Goal: Answer question/provide support: Answer question/provide support

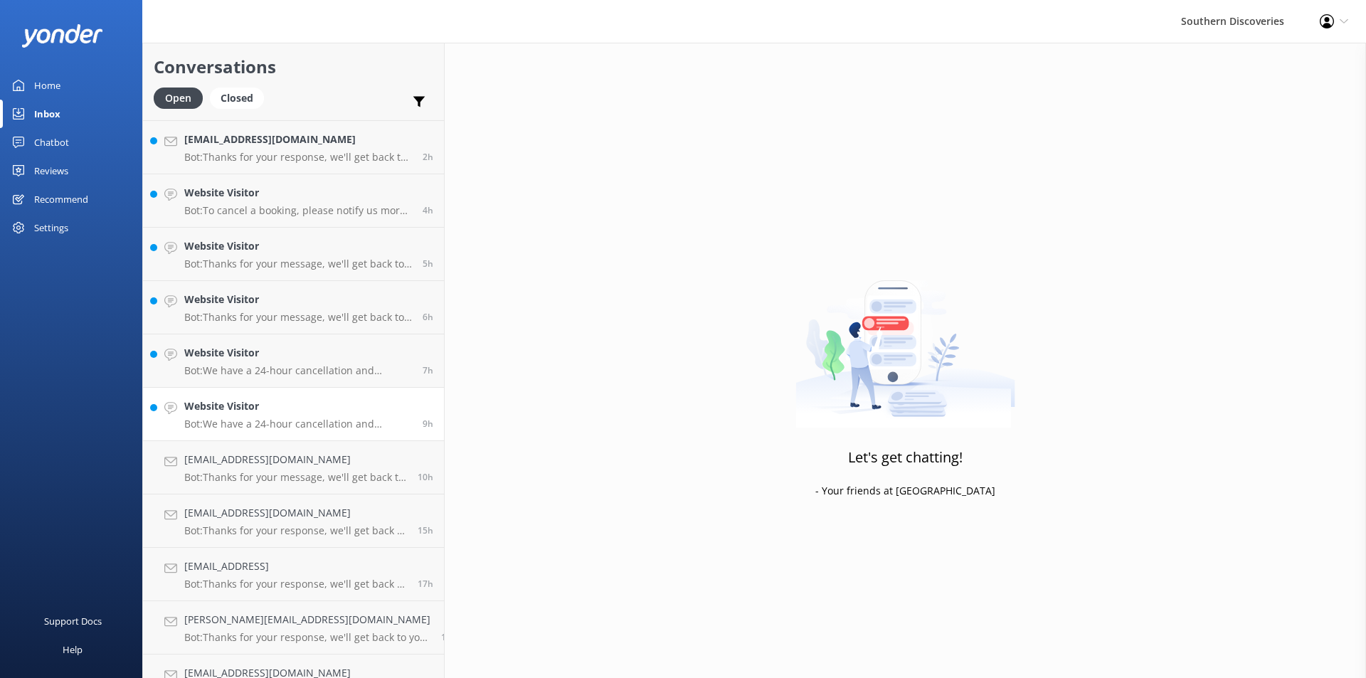
scroll to position [80, 0]
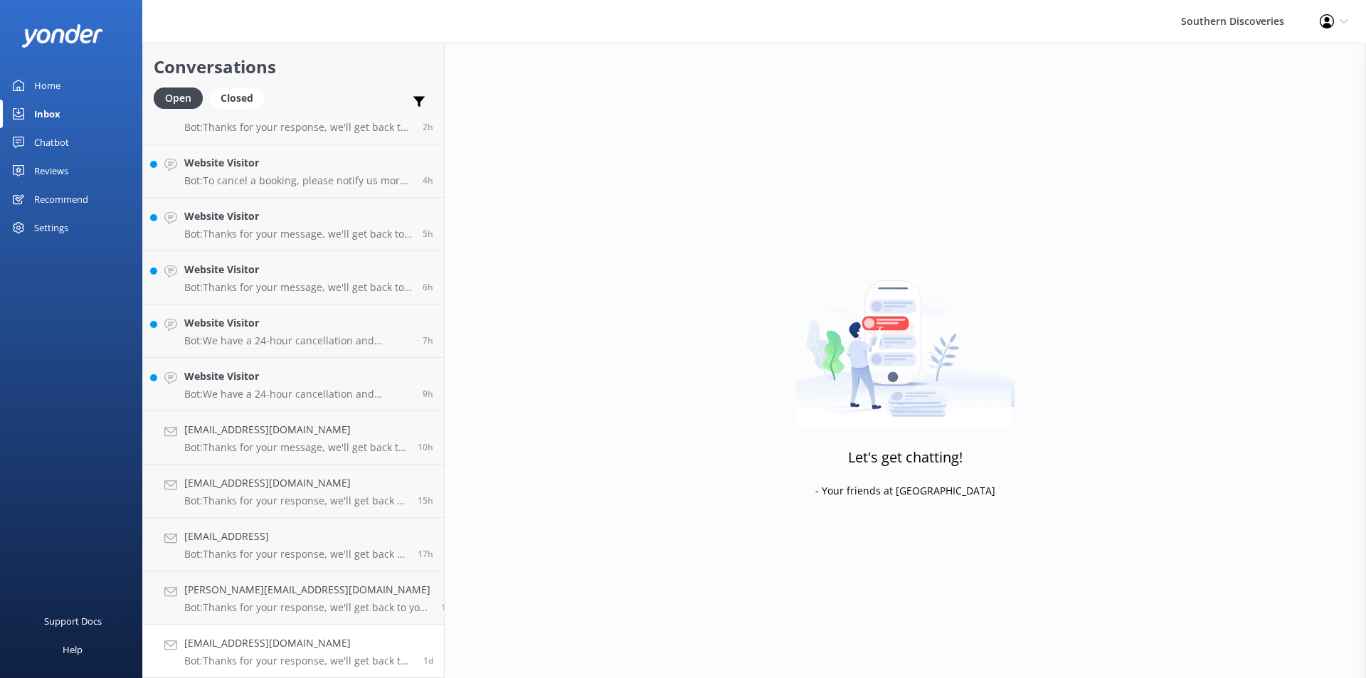
click at [277, 634] on link "[EMAIL_ADDRESS][DOMAIN_NAME] Bot: Thanks for your response, we'll get back to y…" at bounding box center [293, 651] width 301 height 53
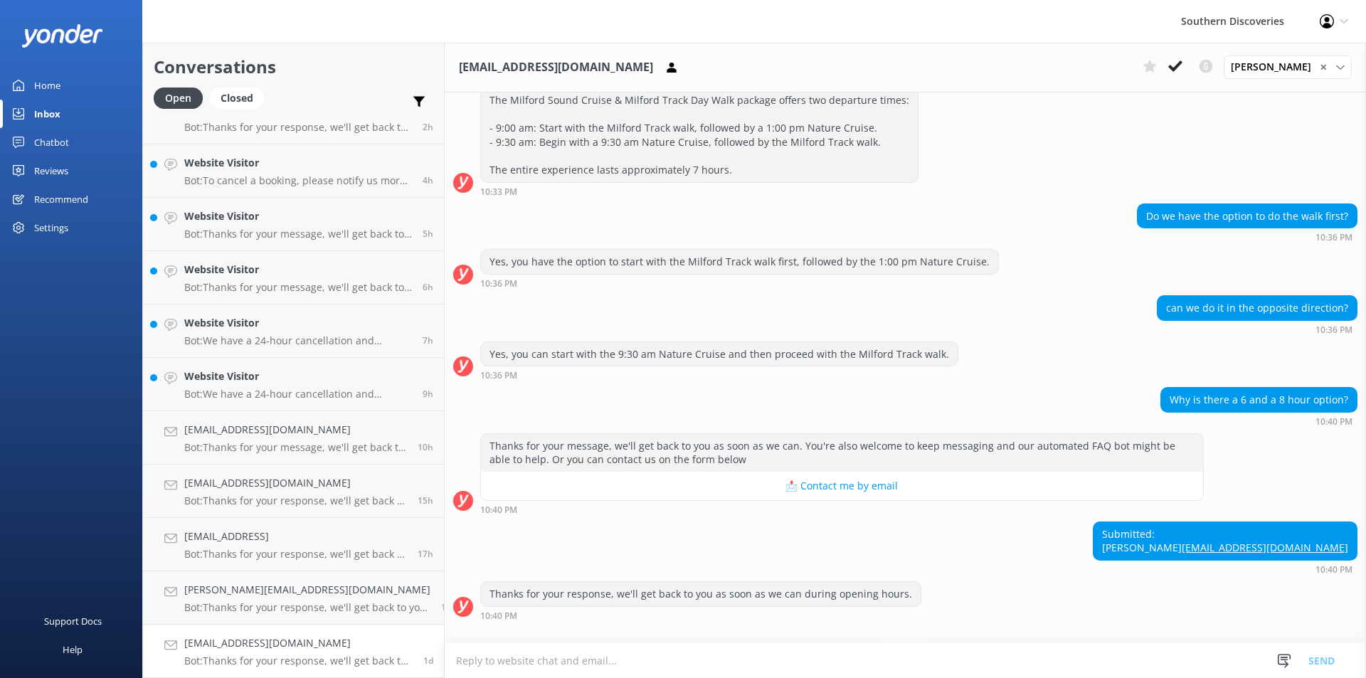
scroll to position [246, 0]
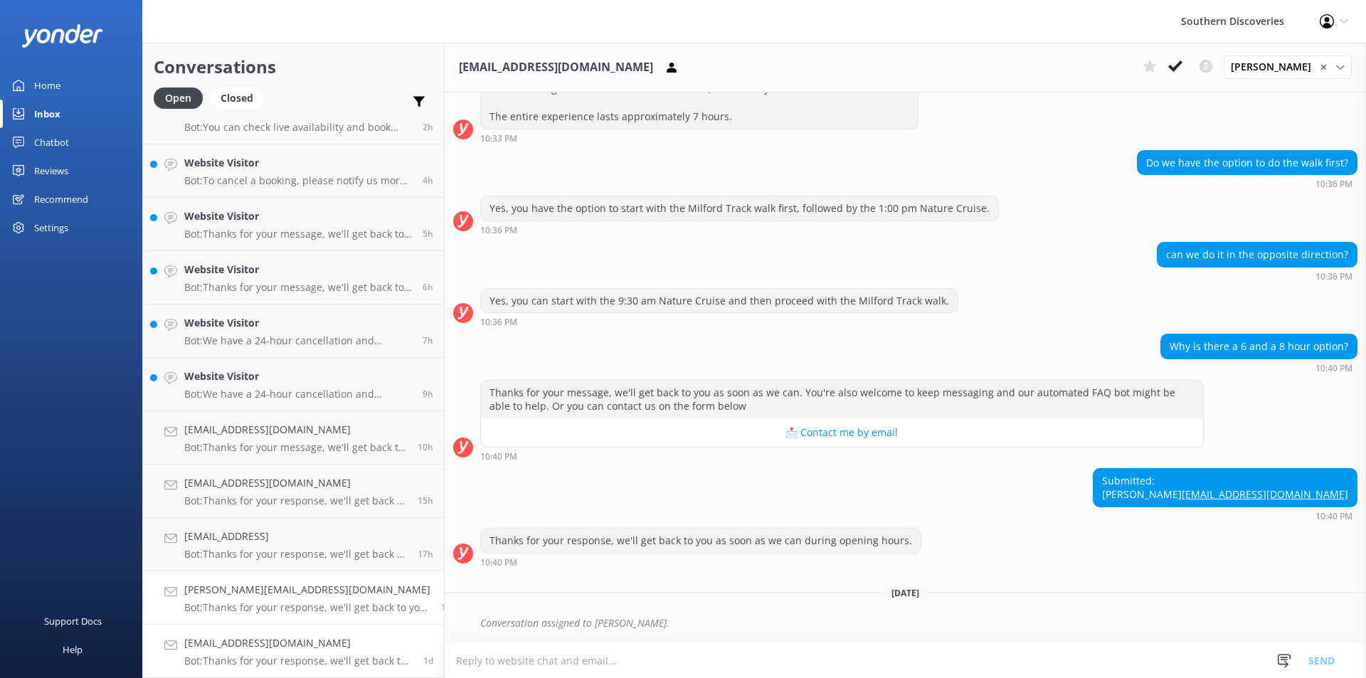
click at [245, 603] on p "Bot: Thanks for your response, we'll get back to you as soon as we can during o…" at bounding box center [307, 607] width 246 height 13
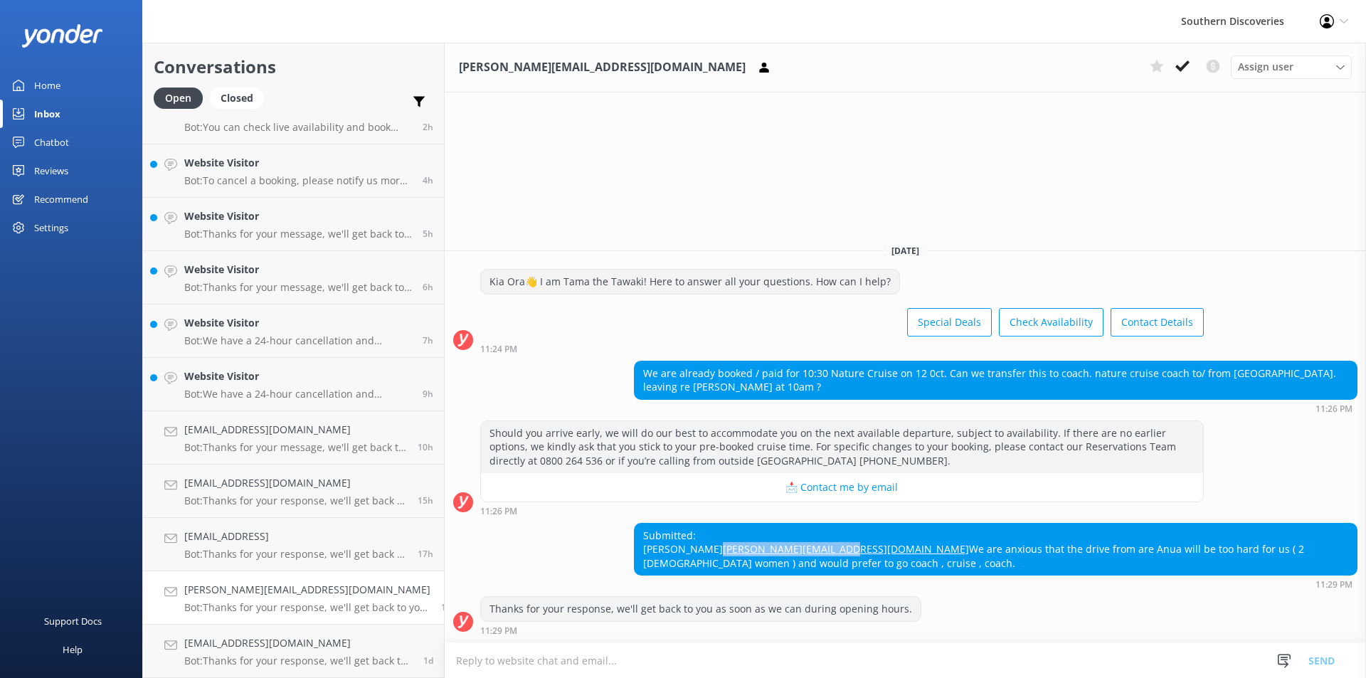
drag, startPoint x: 860, startPoint y: 548, endPoint x: 713, endPoint y: 555, distance: 146.7
click at [713, 555] on div "Submitted: [PERSON_NAME] [PERSON_NAME][EMAIL_ADDRESS][DOMAIN_NAME] We are anxio…" at bounding box center [996, 550] width 722 height 52
copy link "[PERSON_NAME][EMAIL_ADDRESS][DOMAIN_NAME]"
click at [1186, 64] on use at bounding box center [1182, 65] width 14 height 11
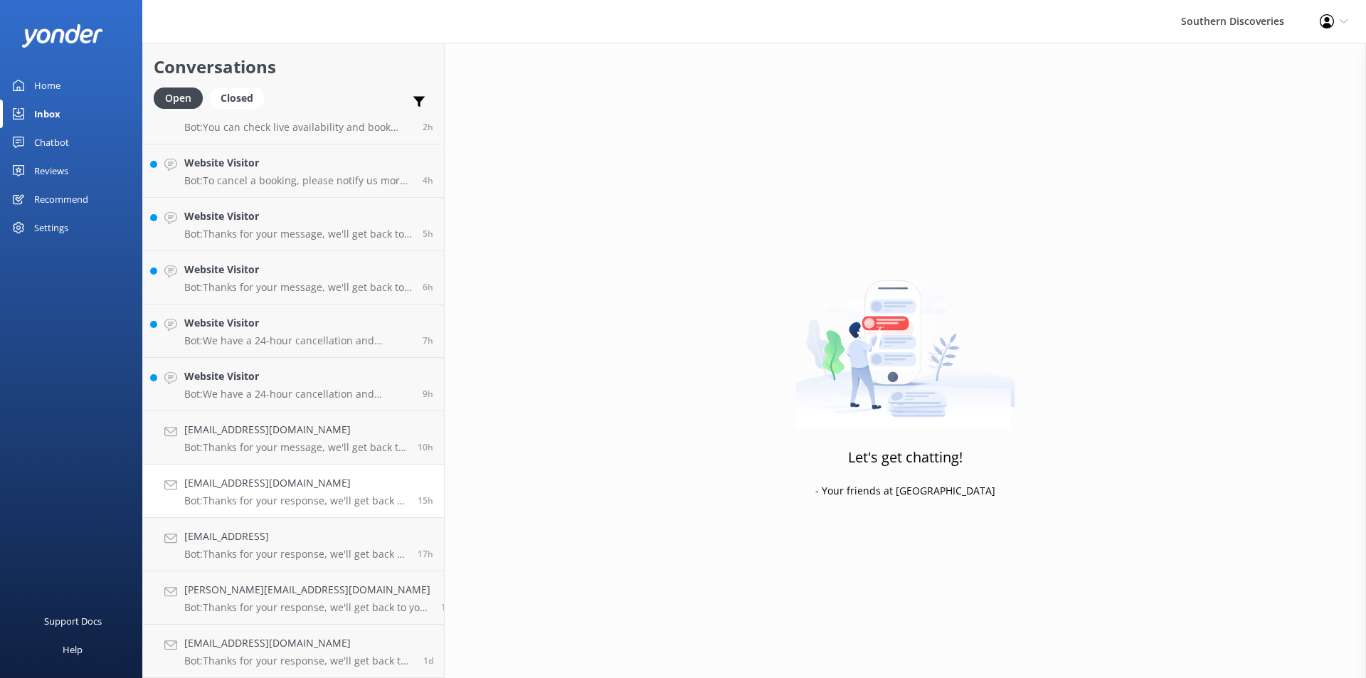
scroll to position [26, 0]
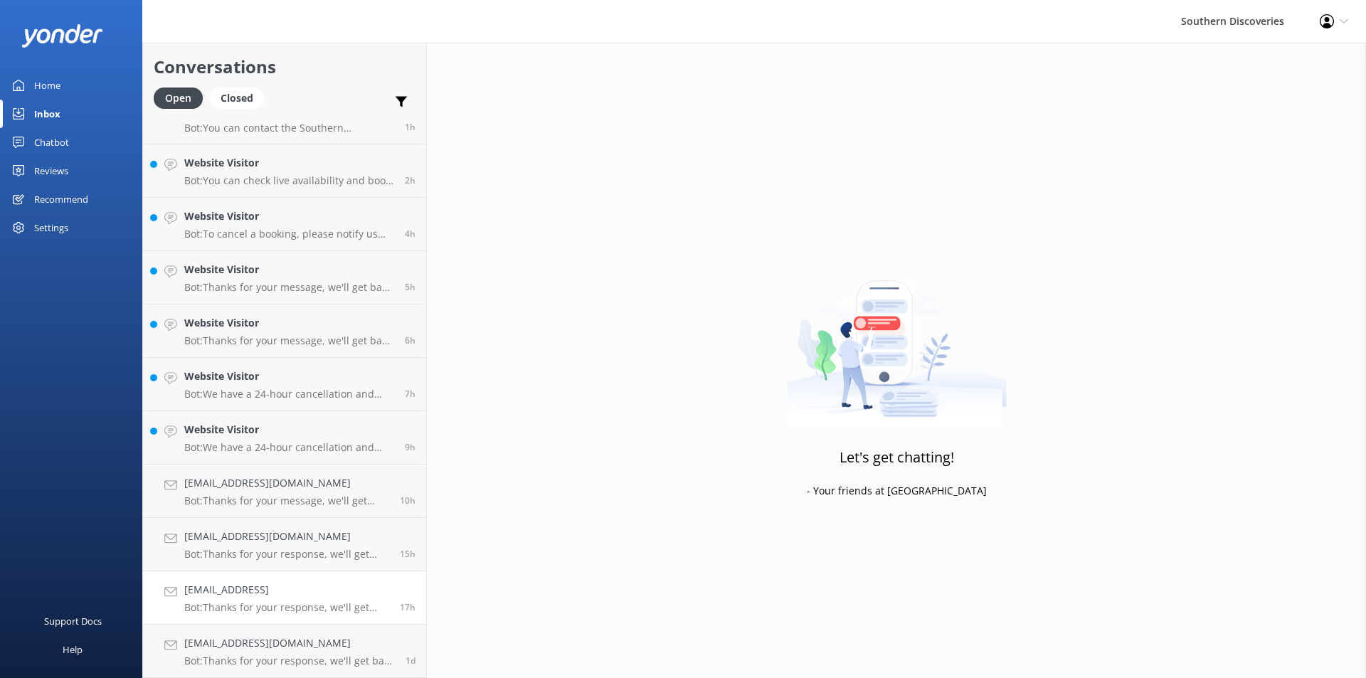
click at [352, 595] on h4 "[EMAIL_ADDRESS]" at bounding box center [286, 590] width 205 height 16
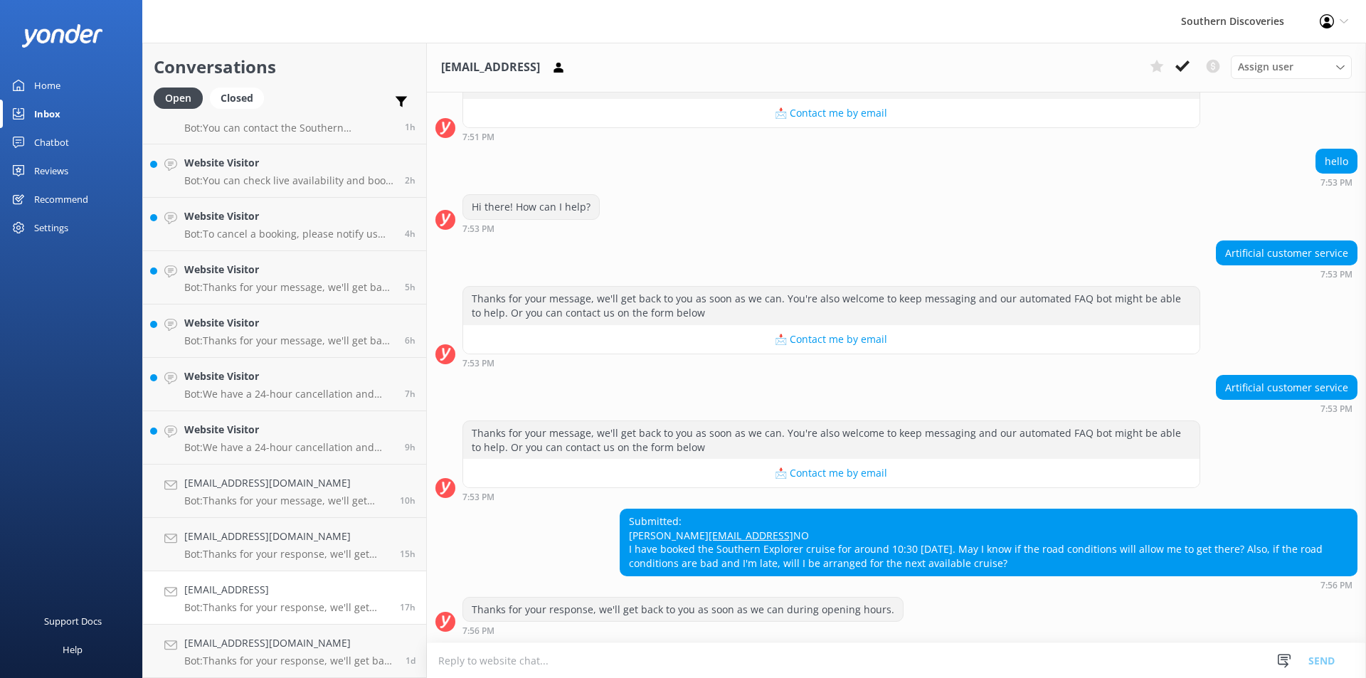
scroll to position [327, 0]
drag, startPoint x: 695, startPoint y: 519, endPoint x: 611, endPoint y: 529, distance: 84.4
click at [611, 529] on div "Submitted: janet [EMAIL_ADDRESS] NO I have booked the Southern Explorer cruise …" at bounding box center [896, 549] width 939 height 80
copy link "[EMAIL_ADDRESS]"
click at [1177, 60] on icon at bounding box center [1182, 66] width 14 height 14
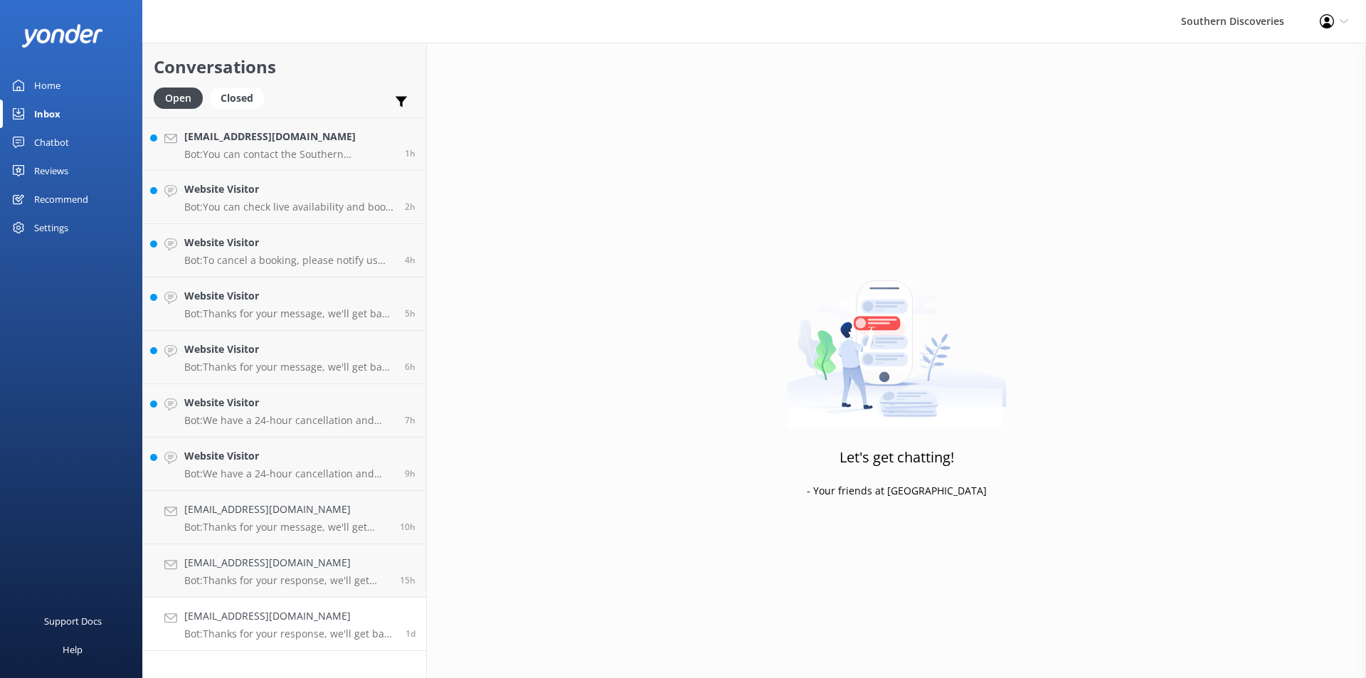
click at [297, 606] on link "[EMAIL_ADDRESS][DOMAIN_NAME] Bot: Thanks for your response, we'll get back to y…" at bounding box center [284, 624] width 283 height 53
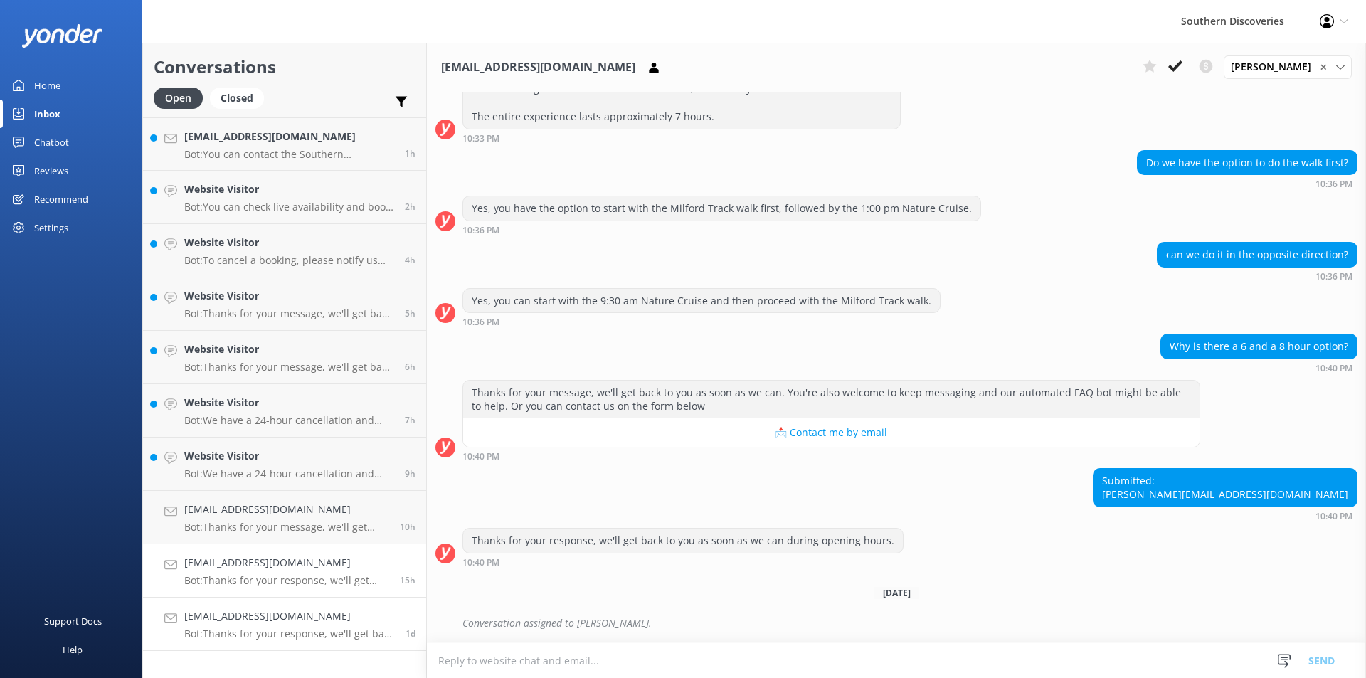
scroll to position [246, 0]
click at [297, 572] on div "[EMAIL_ADDRESS][DOMAIN_NAME] Bot: Thanks for your response, we'll get back to y…" at bounding box center [286, 570] width 205 height 31
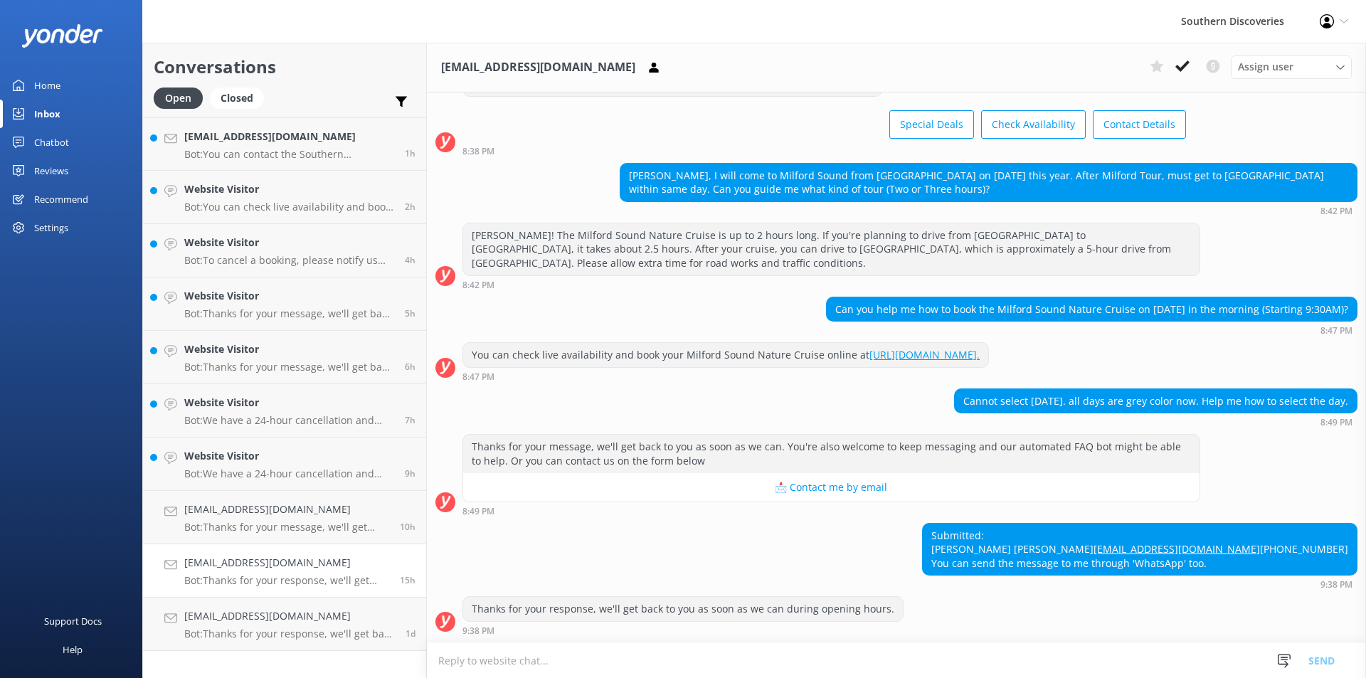
scroll to position [100, 0]
drag, startPoint x: 1195, startPoint y: 540, endPoint x: 1031, endPoint y: 540, distance: 163.6
click at [1031, 540] on div "Submitted: [PERSON_NAME] [PERSON_NAME] [EMAIL_ADDRESS][DOMAIN_NAME] [PHONE_NUMB…" at bounding box center [896, 556] width 939 height 67
copy link "[EMAIL_ADDRESS][DOMAIN_NAME]"
click at [674, 388] on div "Cannot select [DATE]. all days are grey color now. Help me how to select the da…" at bounding box center [896, 407] width 939 height 39
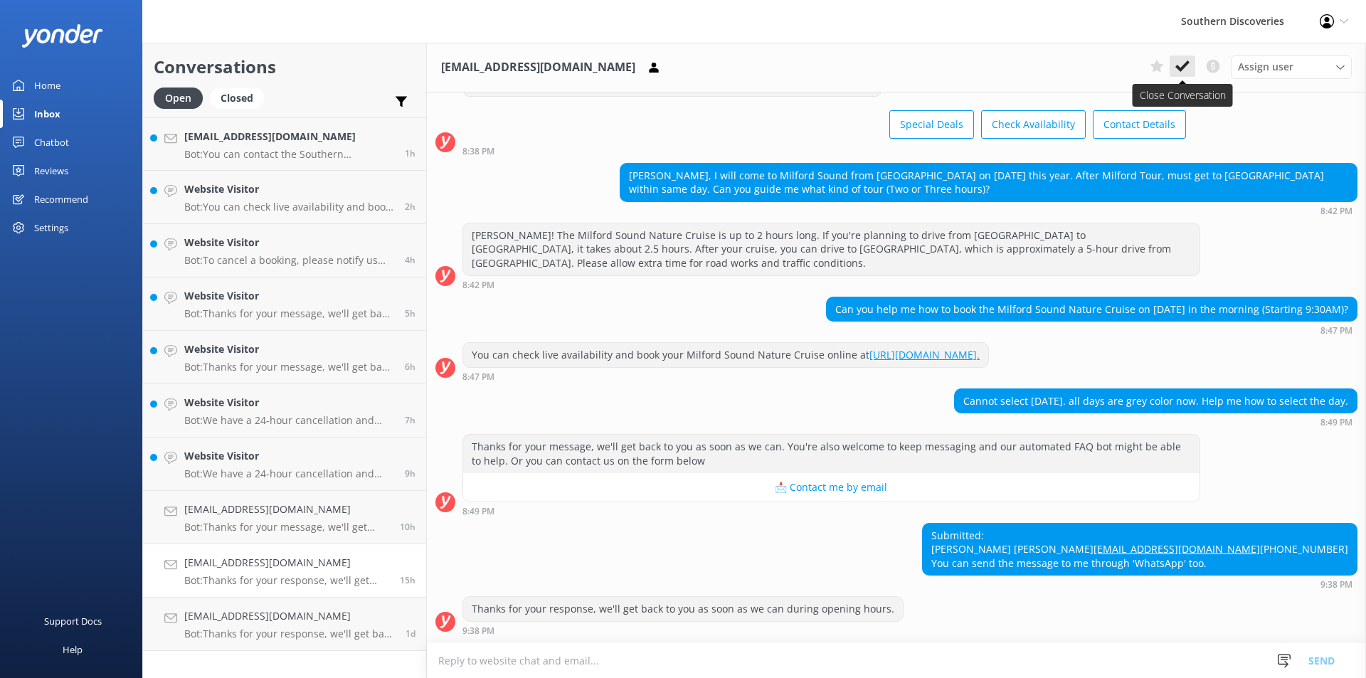
click at [1182, 63] on icon at bounding box center [1182, 66] width 14 height 14
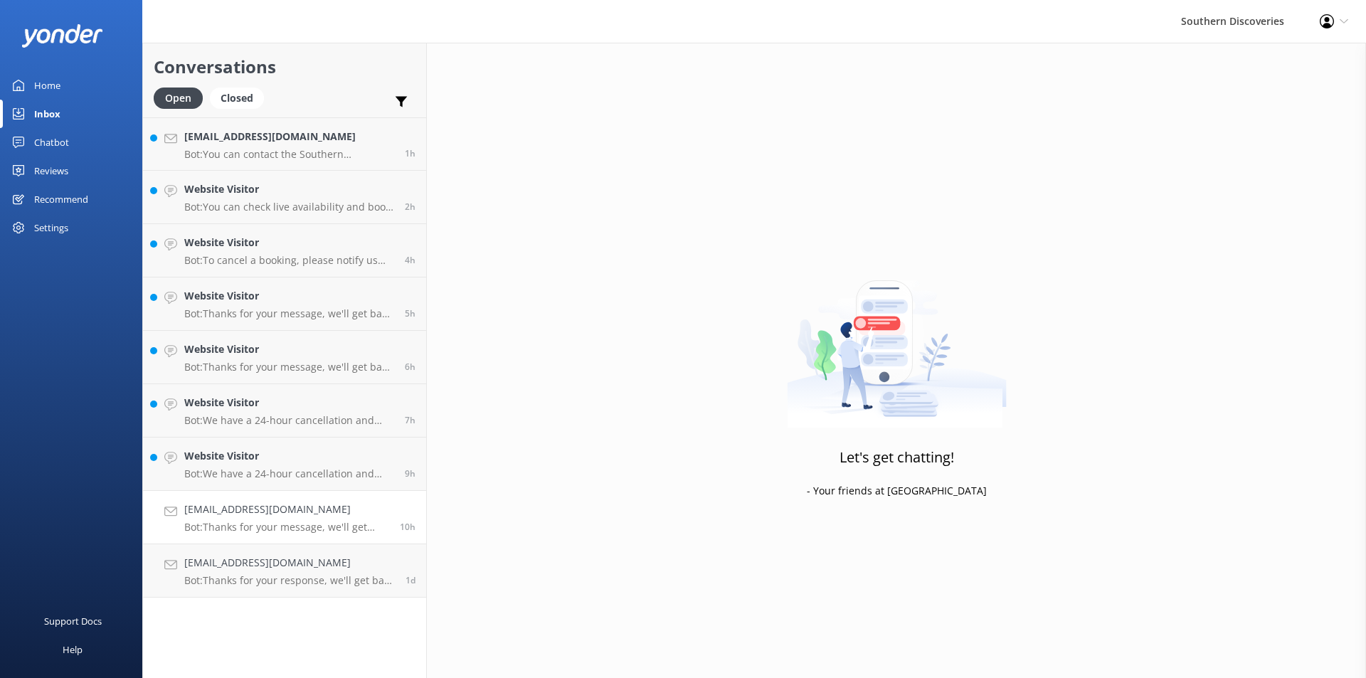
click at [350, 532] on p "Bot: Thanks for your message, we'll get back to you as soon as we can. You're a…" at bounding box center [286, 527] width 205 height 13
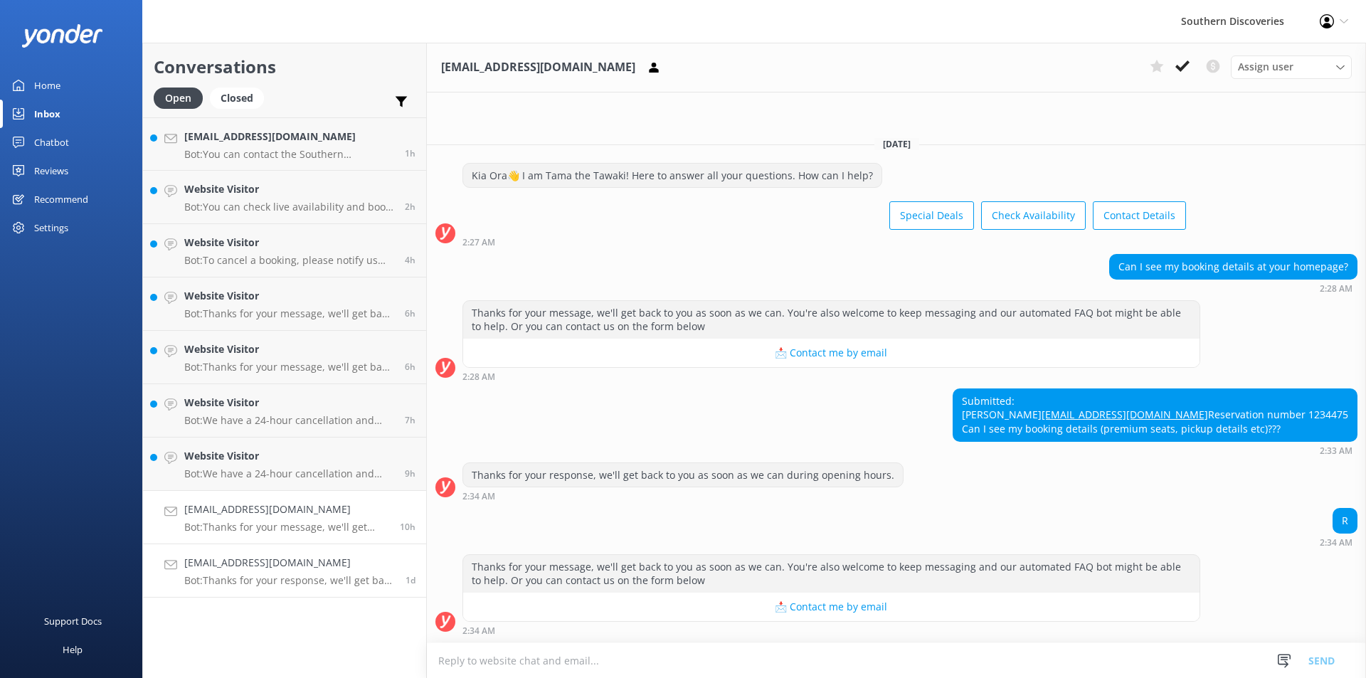
click at [307, 571] on div "[EMAIL_ADDRESS][DOMAIN_NAME] Bot: Thanks for your response, we'll get back to y…" at bounding box center [289, 570] width 211 height 31
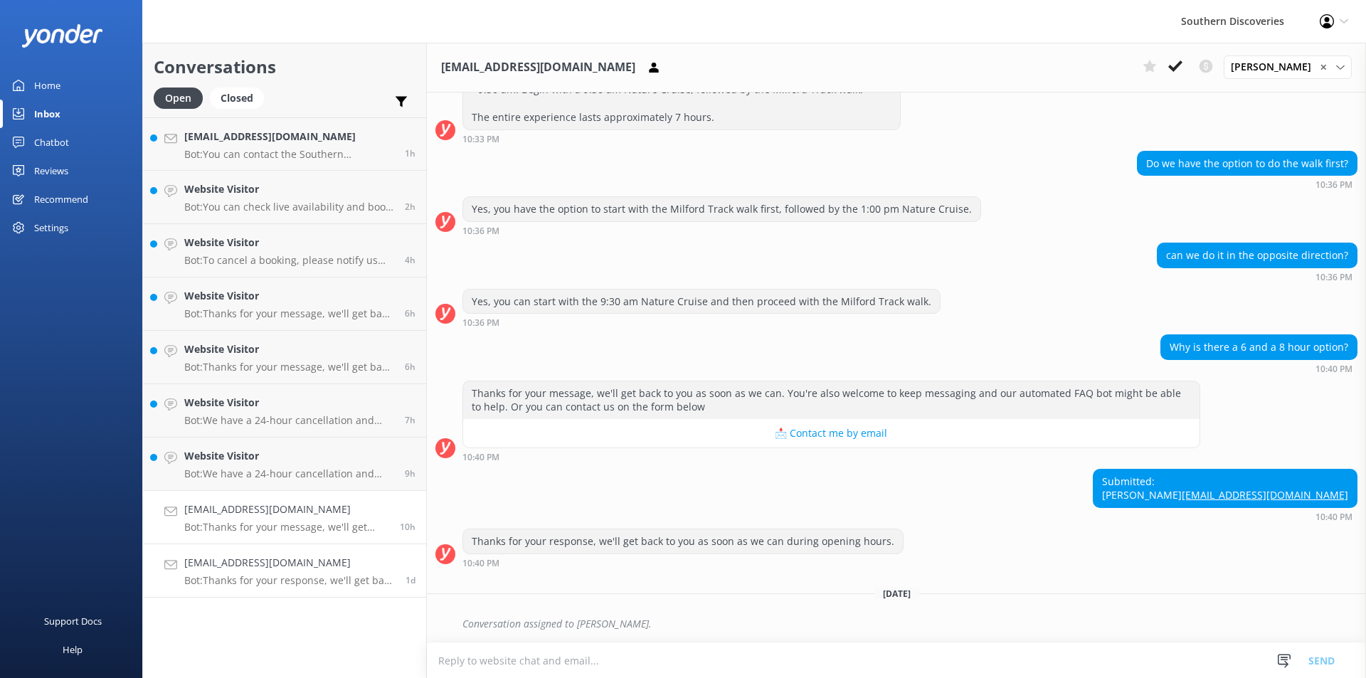
scroll to position [246, 0]
click at [288, 512] on h4 "[EMAIL_ADDRESS][DOMAIN_NAME]" at bounding box center [286, 509] width 205 height 16
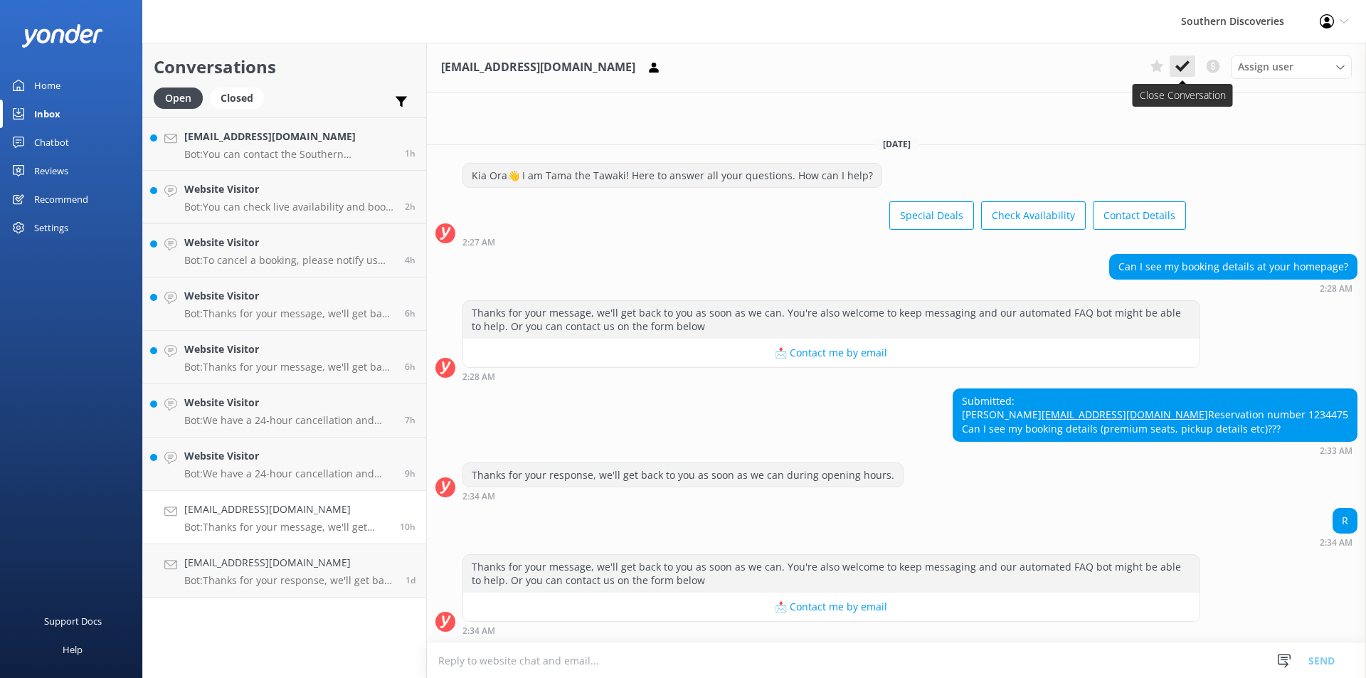
click at [1179, 72] on icon at bounding box center [1182, 66] width 14 height 14
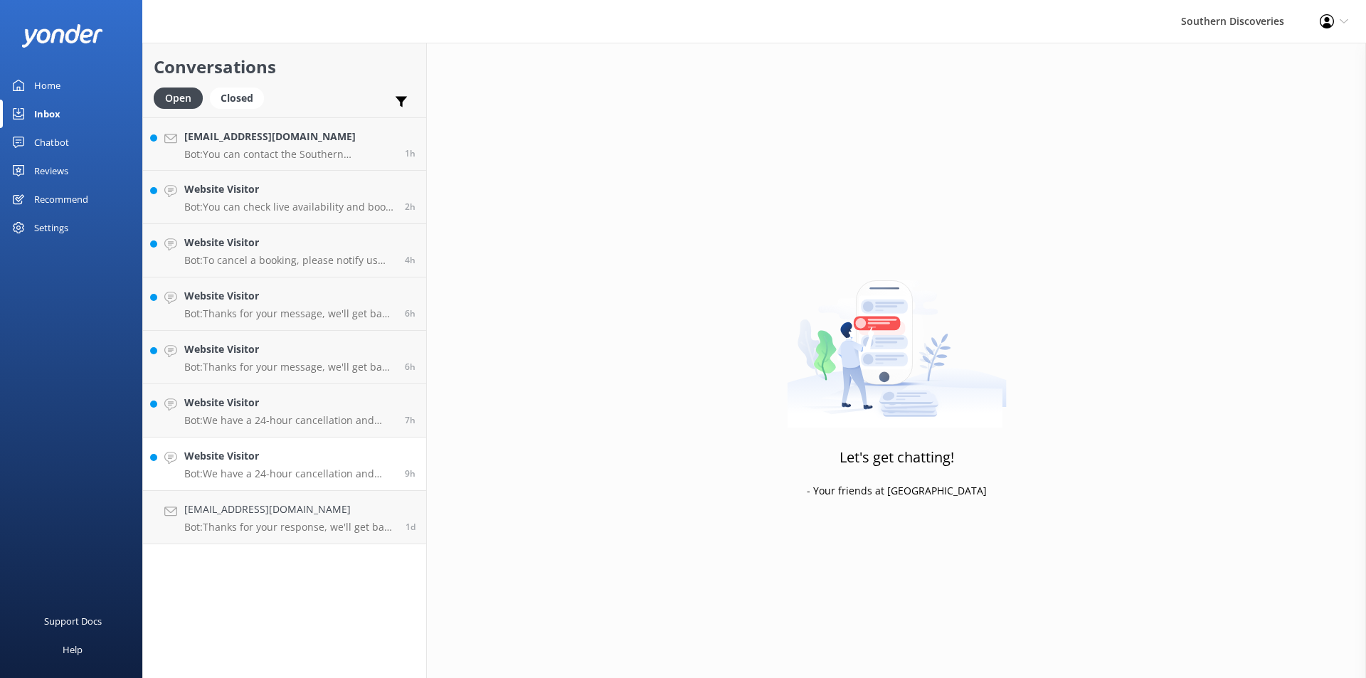
click at [309, 479] on p "Bot: We have a 24-hour cancellation and amendment policy. If you notify us more…" at bounding box center [289, 473] width 210 height 13
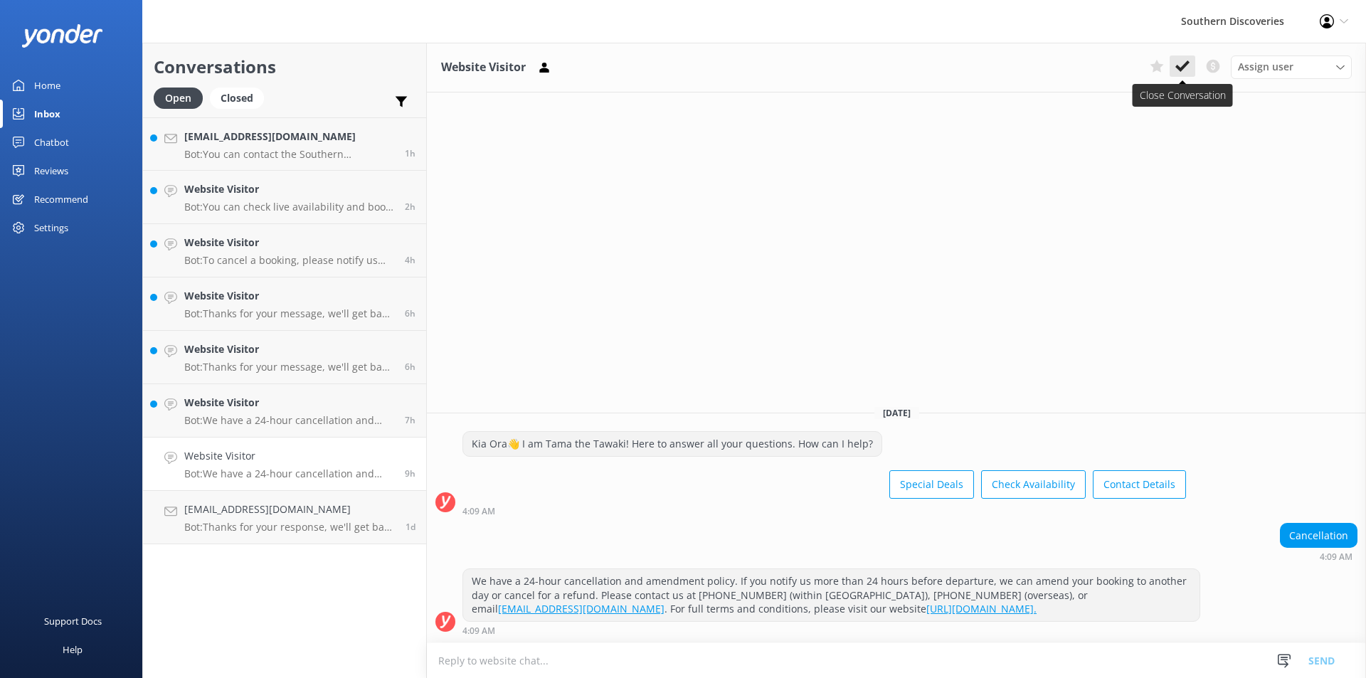
click at [1179, 70] on icon at bounding box center [1182, 66] width 14 height 14
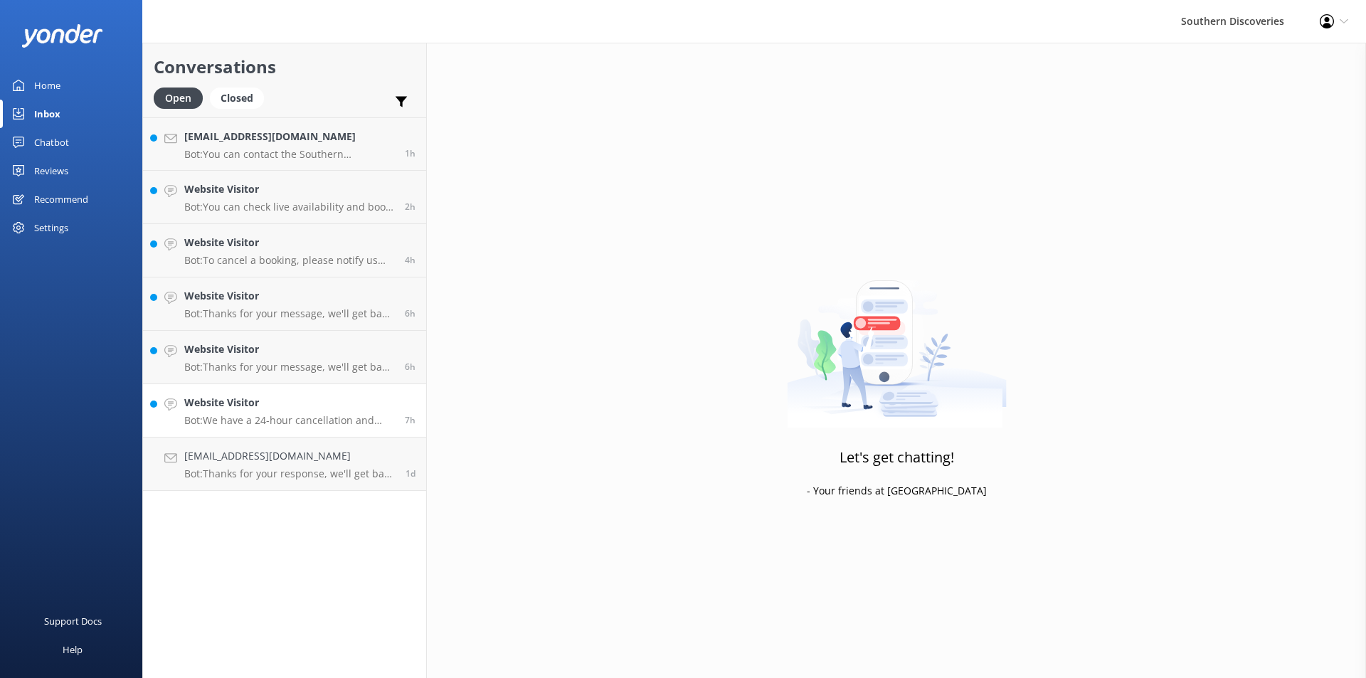
click at [327, 417] on p "Bot: We have a 24-hour cancellation and amendment policy. Notify us more than 2…" at bounding box center [289, 420] width 210 height 13
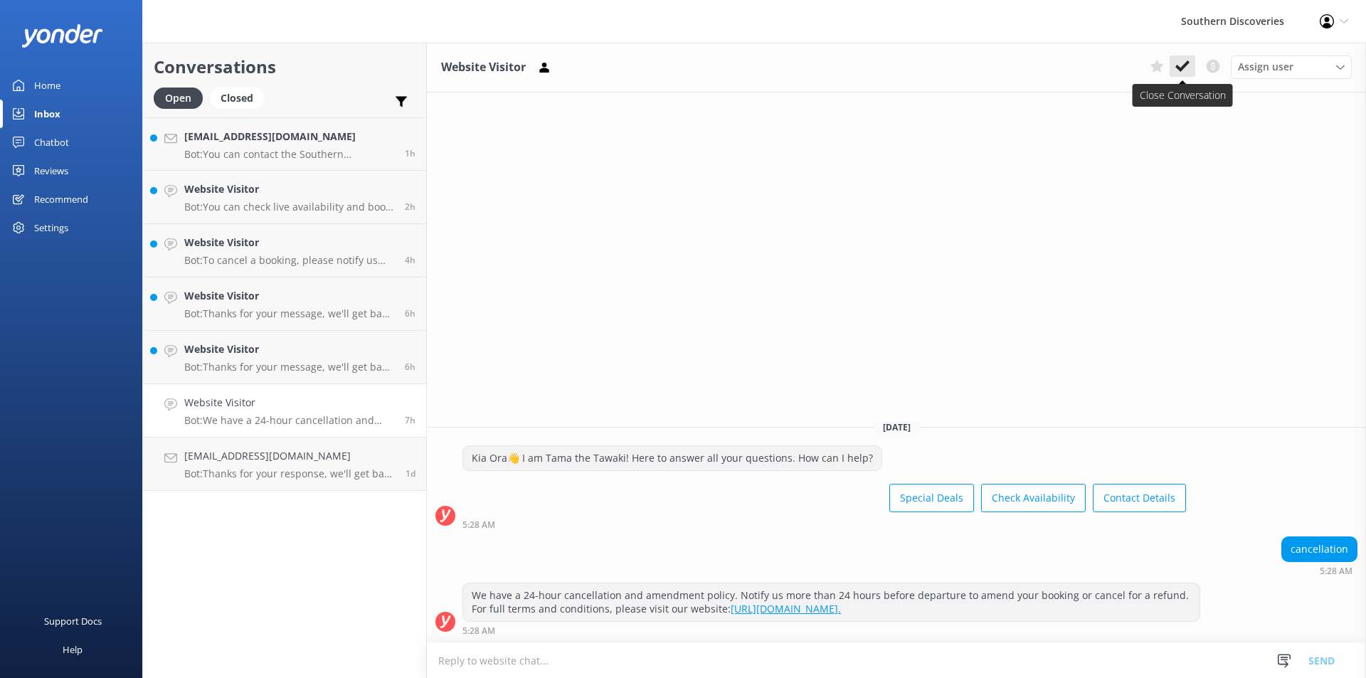
click at [1184, 64] on use at bounding box center [1182, 65] width 14 height 11
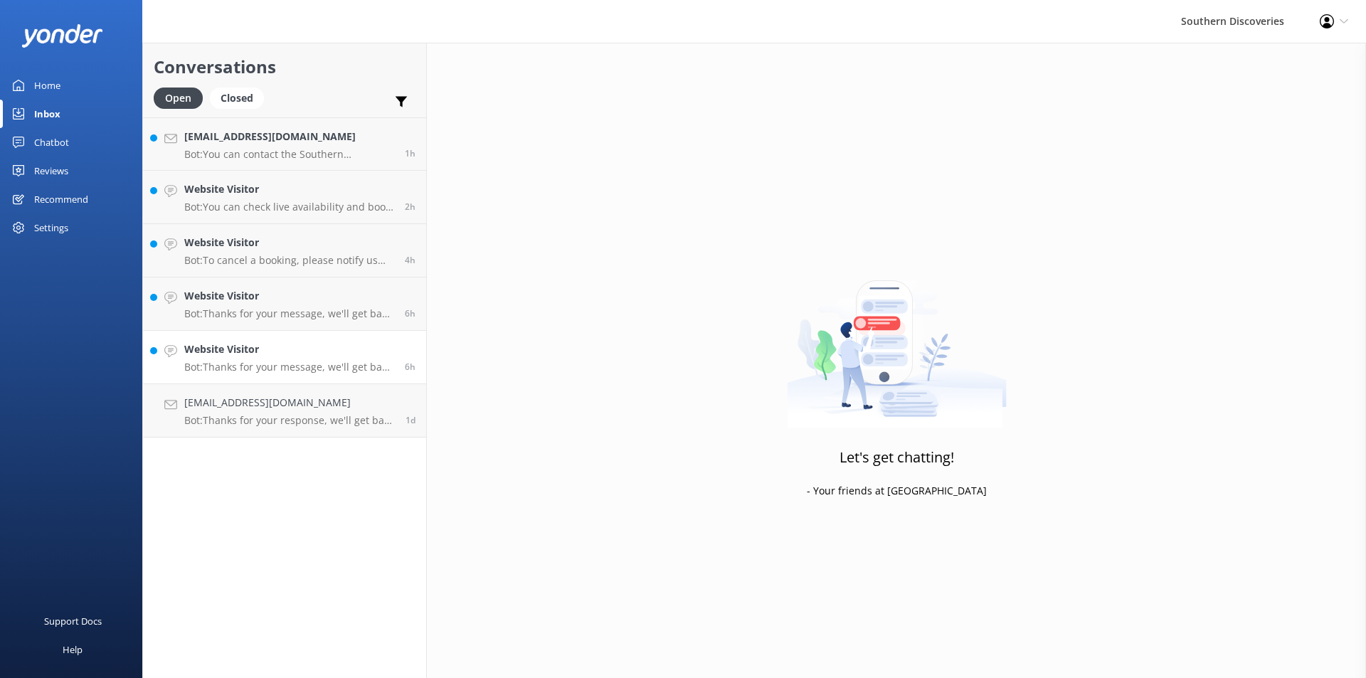
click at [260, 375] on link "Website Visitor Bot: Thanks for your message, we'll get back to you as soon as …" at bounding box center [284, 357] width 283 height 53
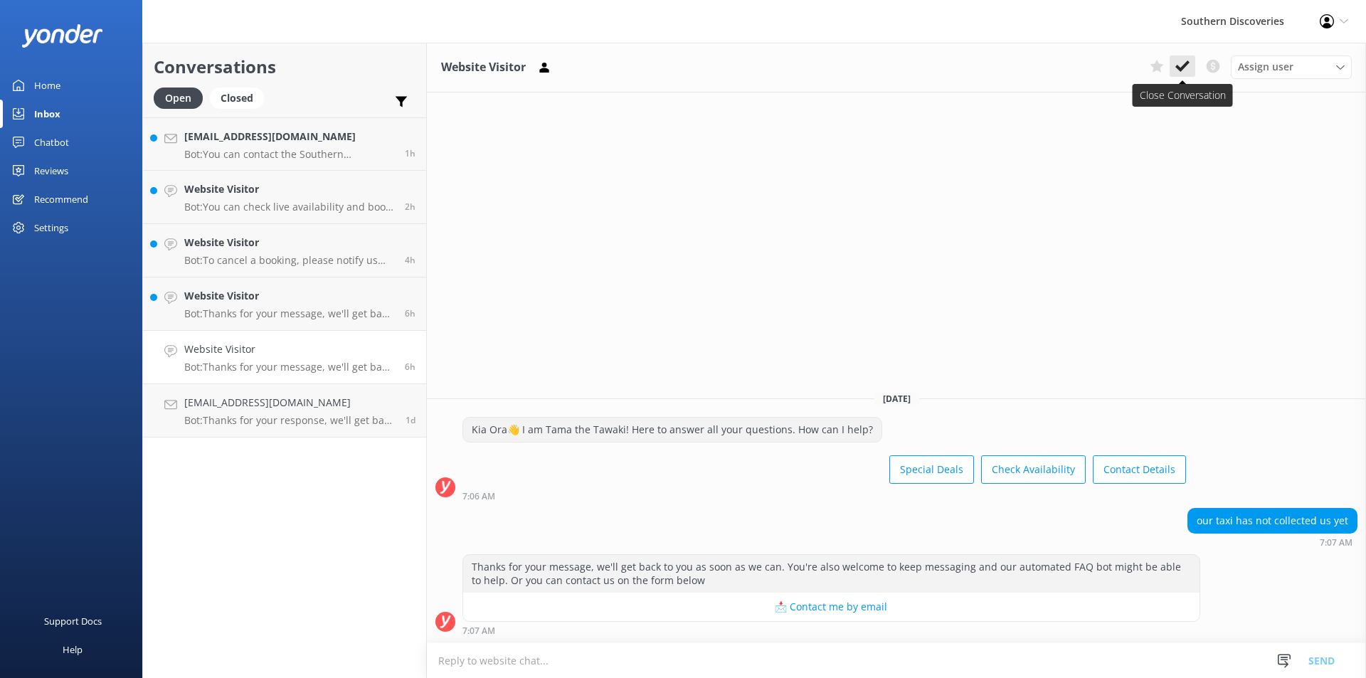
click at [1194, 64] on button at bounding box center [1182, 65] width 26 height 21
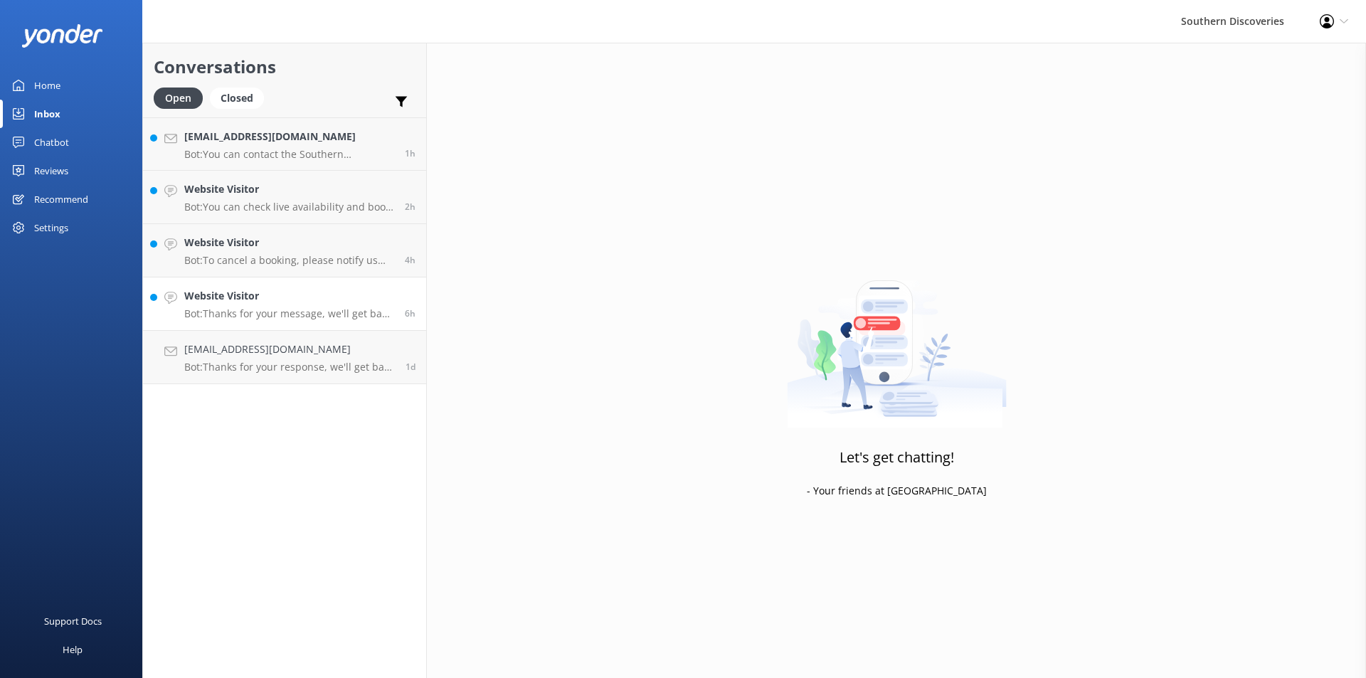
click at [413, 300] on div "6h" at bounding box center [404, 303] width 21 height 31
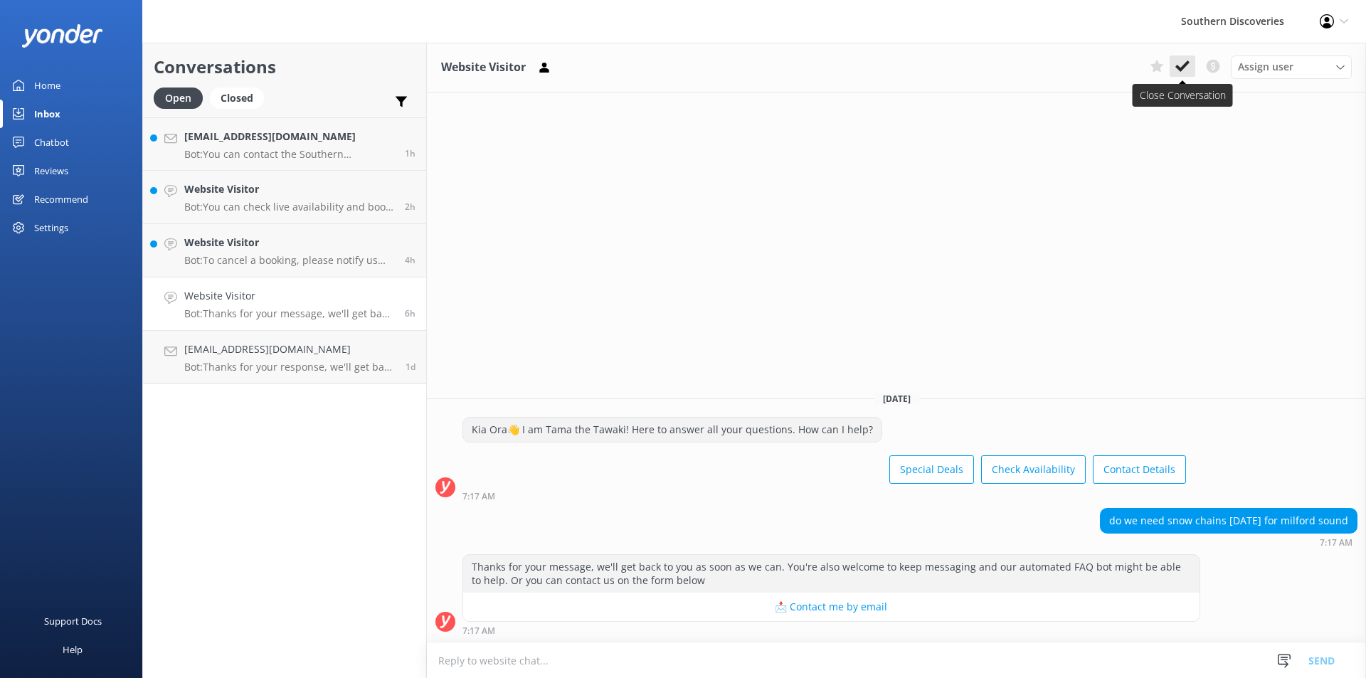
click at [1175, 65] on icon at bounding box center [1182, 66] width 14 height 14
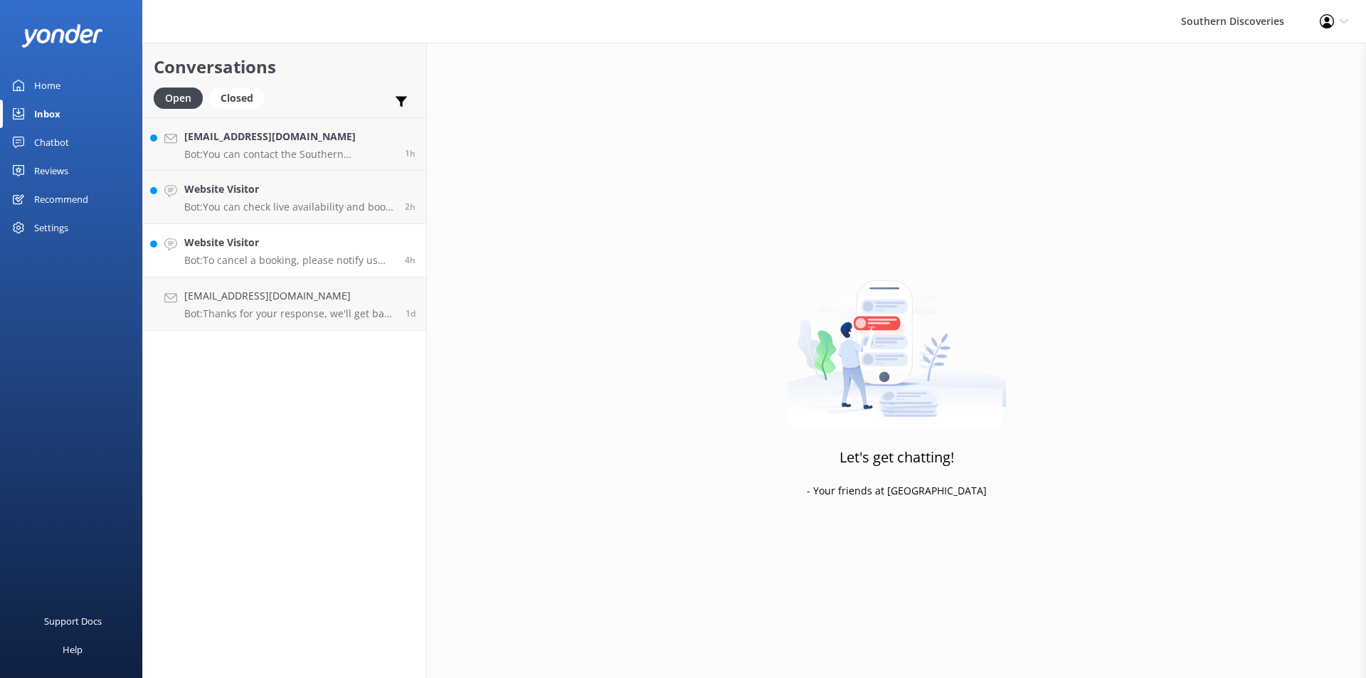
click at [343, 253] on div "Website Visitor Bot: To cancel a booking, please notify us more than 24 hours b…" at bounding box center [289, 250] width 210 height 31
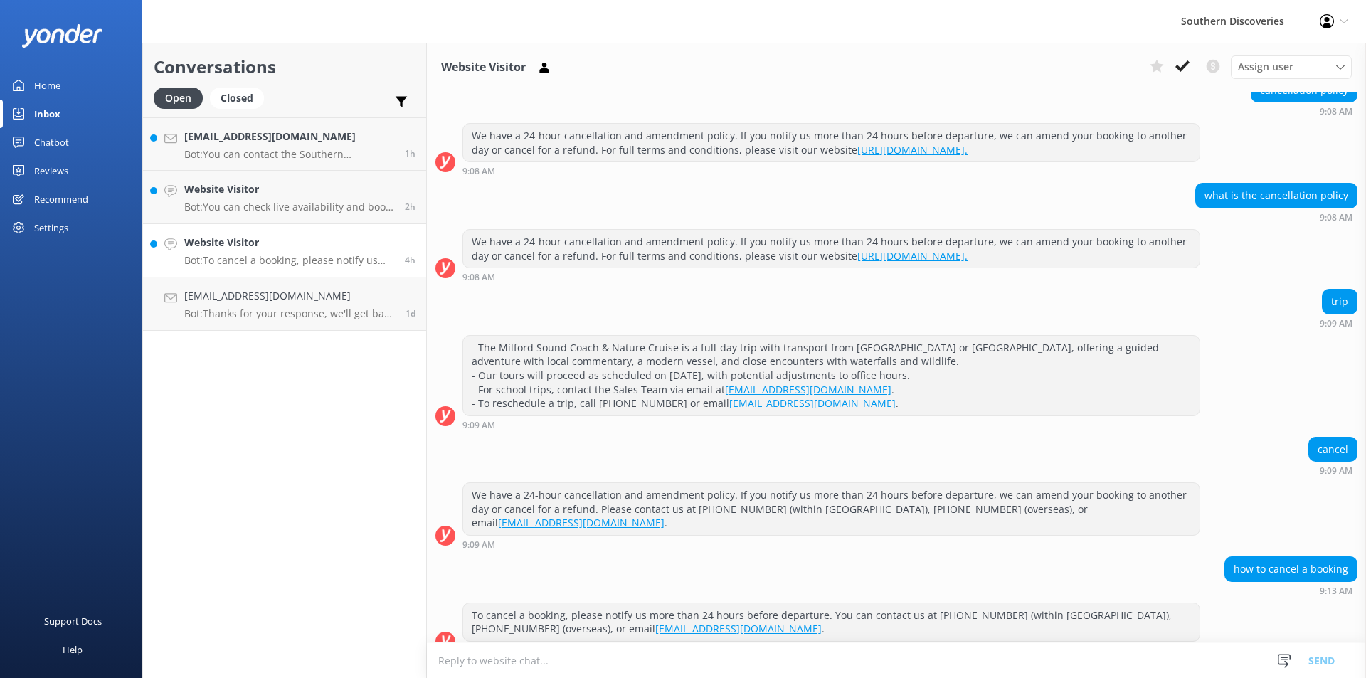
scroll to position [149, 0]
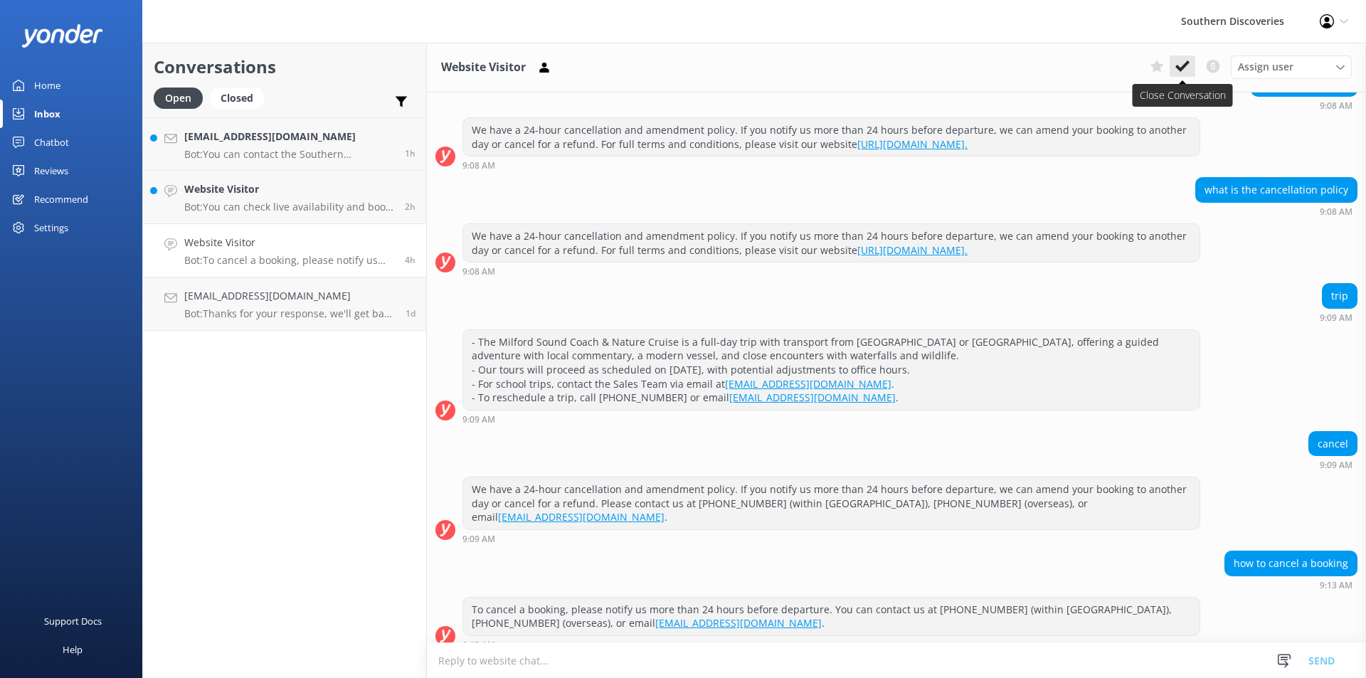
click at [1176, 63] on icon at bounding box center [1182, 66] width 14 height 14
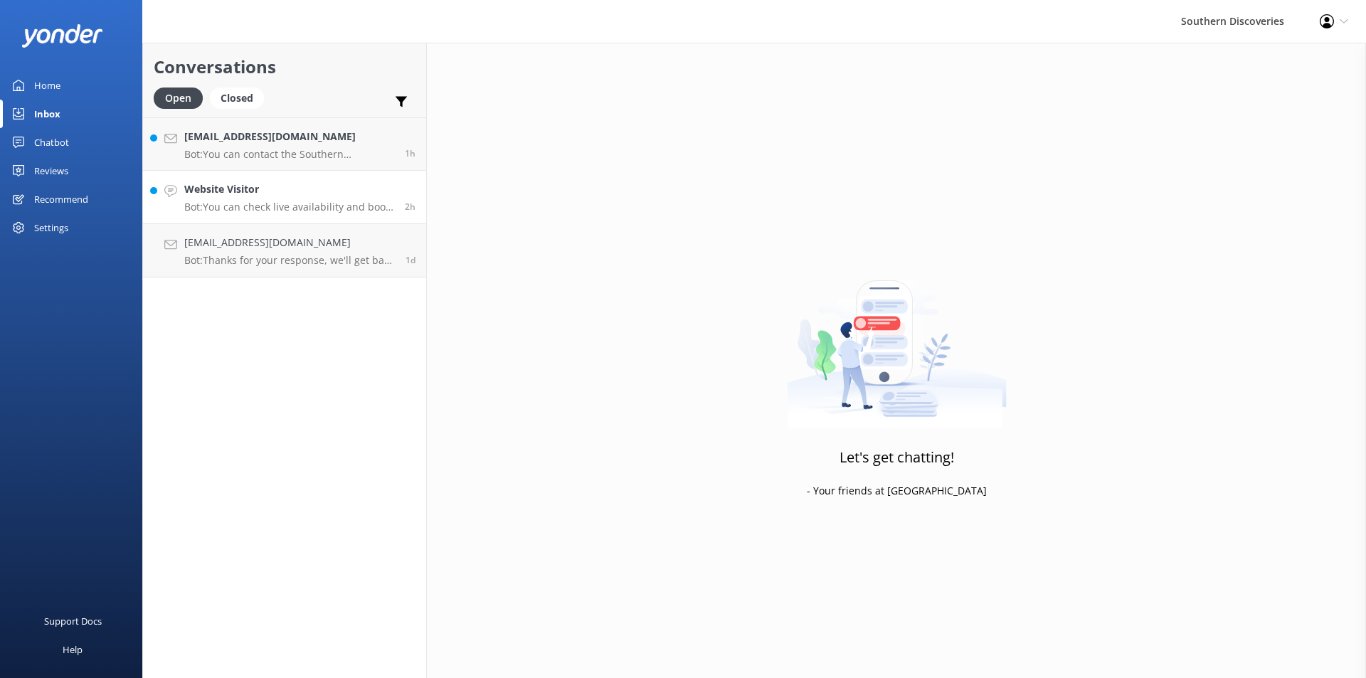
click at [352, 206] on p "Bot: You can check live availability and book your Milford Sound adventure on o…" at bounding box center [289, 207] width 210 height 13
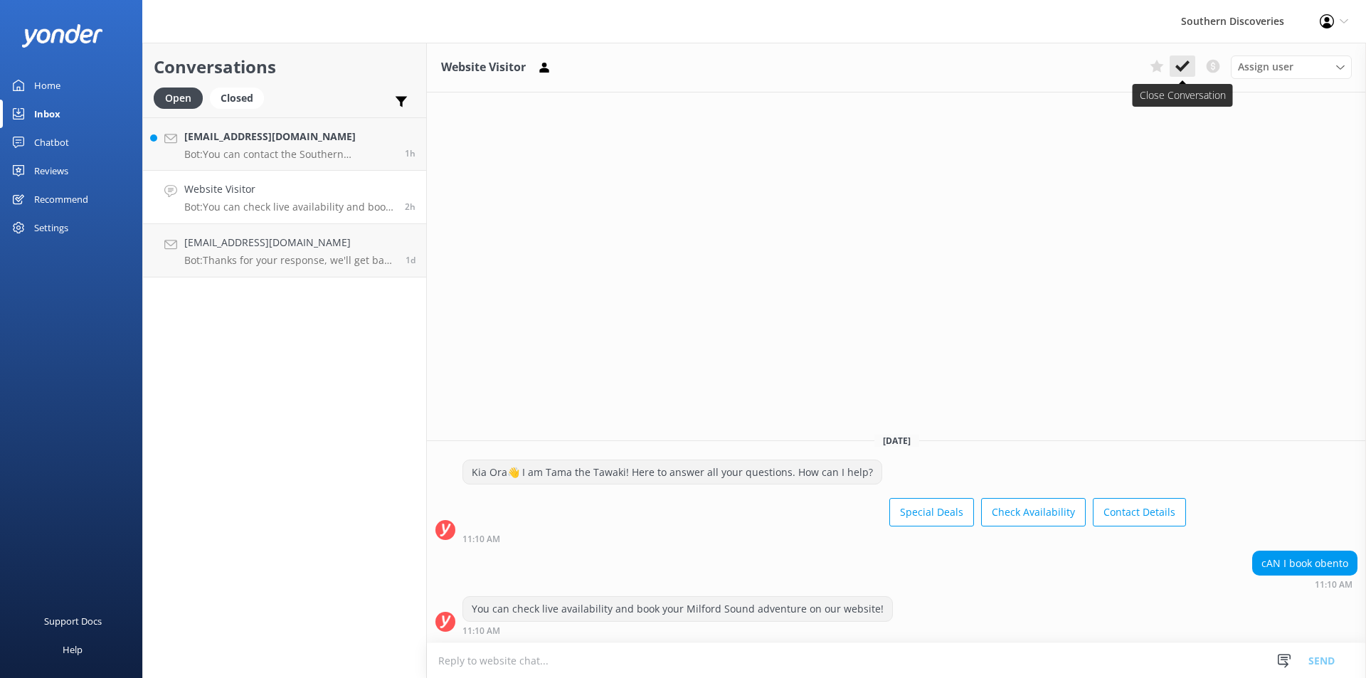
click at [1184, 65] on use at bounding box center [1182, 65] width 14 height 11
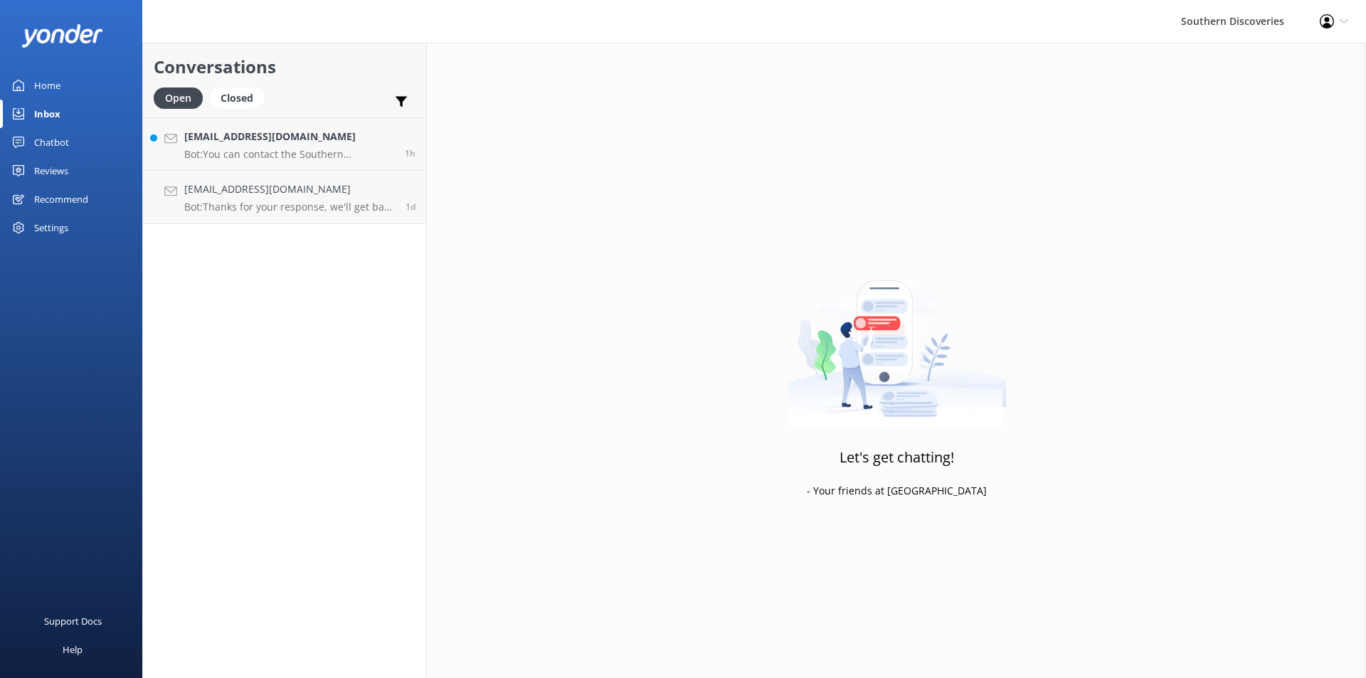
click at [338, 351] on div "Conversations Open Closed Important Converted Assigned to me Unassigned [EMAIL_…" at bounding box center [284, 360] width 285 height 635
